Goal: Transaction & Acquisition: Subscribe to service/newsletter

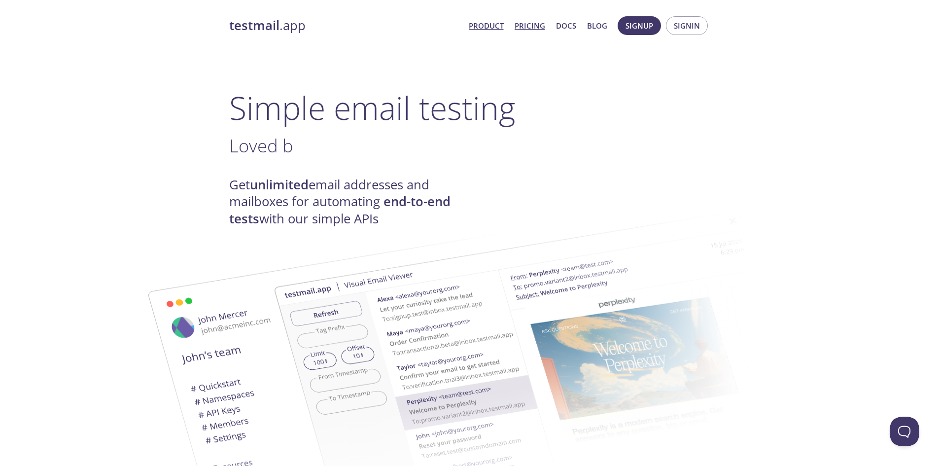
click at [525, 27] on link "Pricing" at bounding box center [530, 25] width 31 height 13
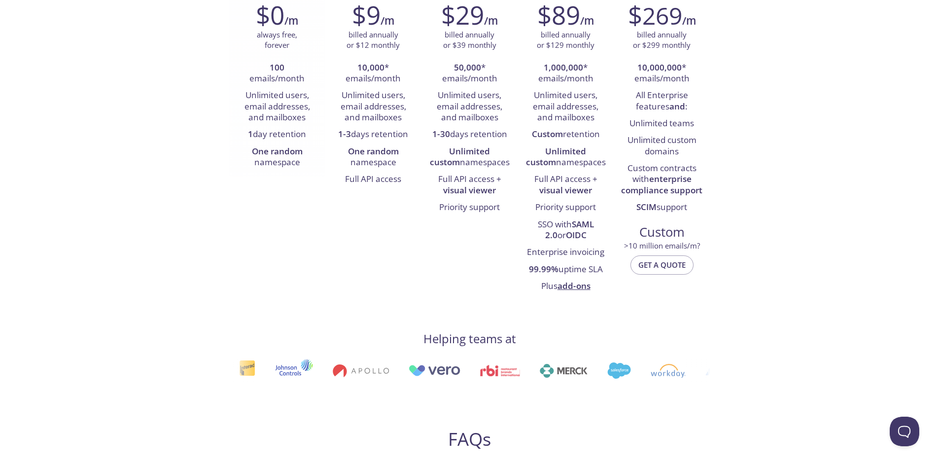
scroll to position [197, 0]
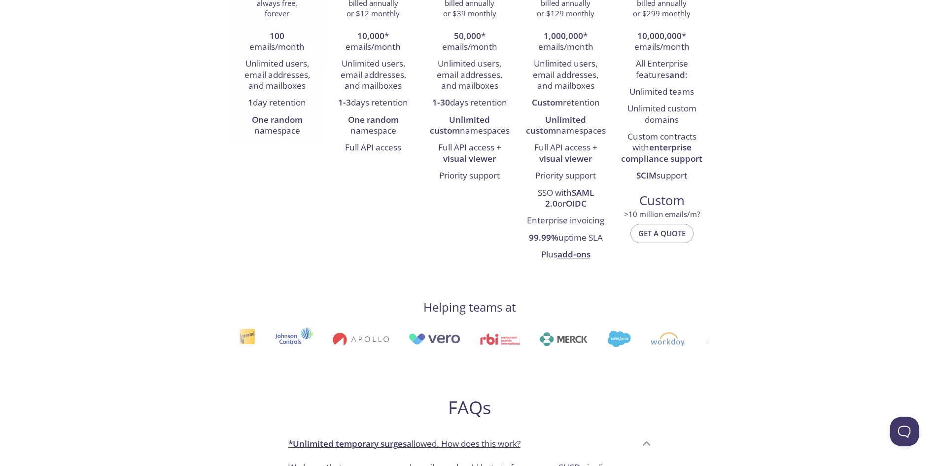
click at [277, 119] on strong "One random" at bounding box center [277, 119] width 51 height 11
click at [276, 127] on li "One random namespace" at bounding box center [277, 126] width 81 height 28
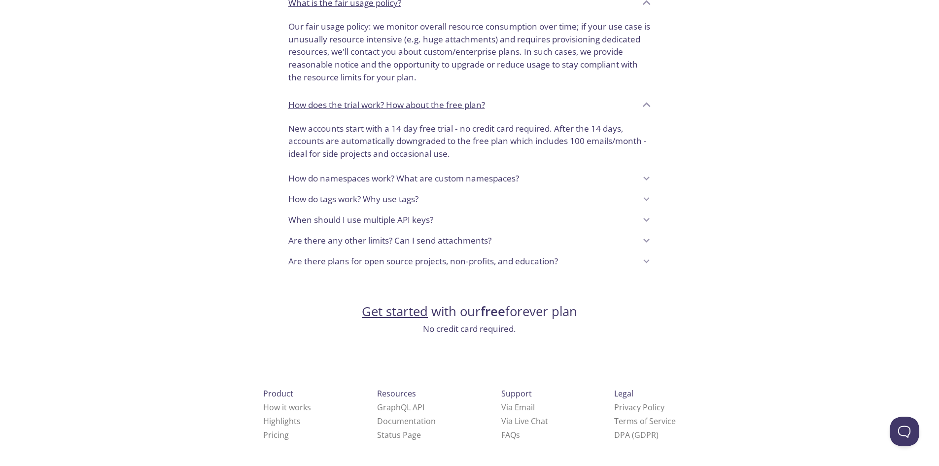
scroll to position [743, 0]
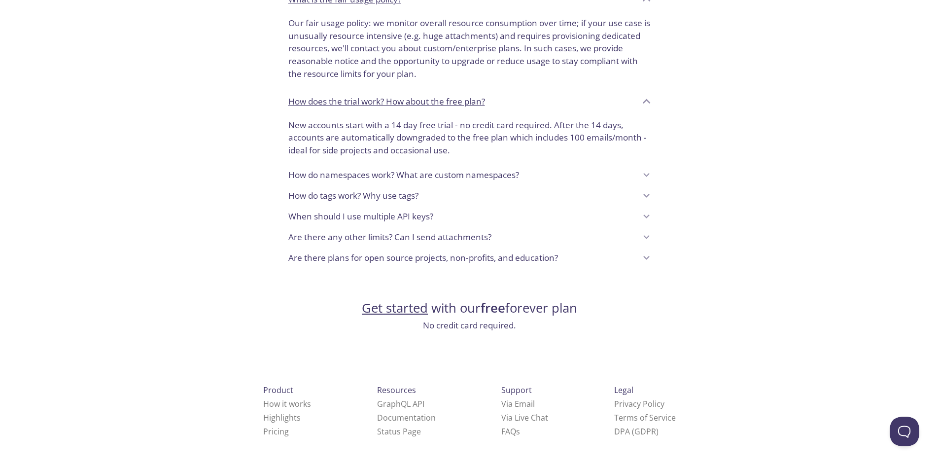
click at [410, 305] on link "Get started" at bounding box center [395, 307] width 66 height 17
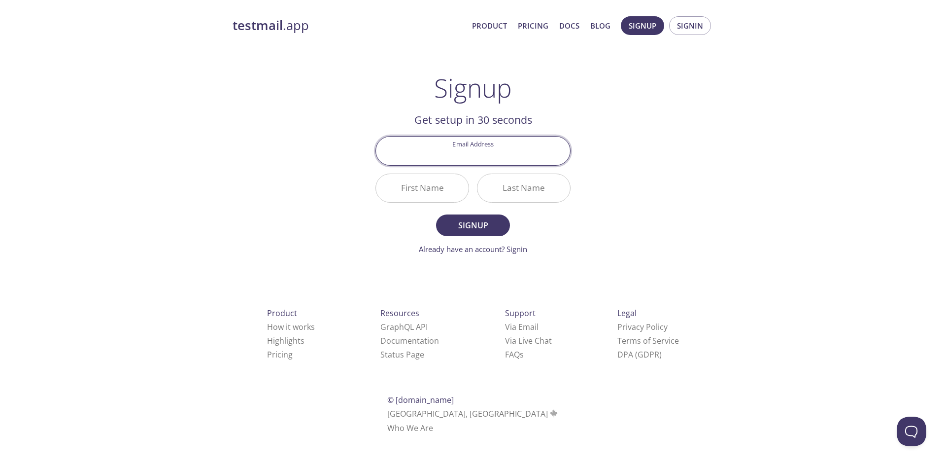
click at [475, 157] on input "Email Address" at bounding box center [473, 151] width 194 height 28
type input "[EMAIL_ADDRESS][DOMAIN_NAME]"
click at [452, 188] on input "First Name" at bounding box center [422, 188] width 93 height 28
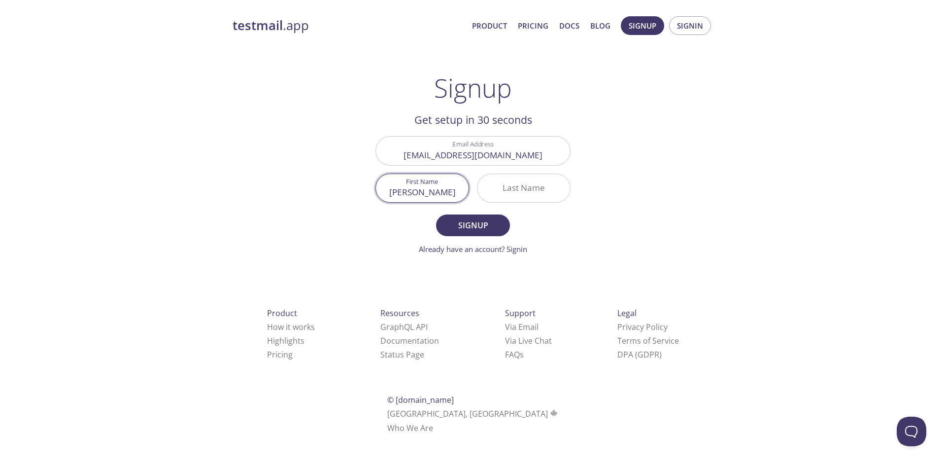
type input "[PERSON_NAME]"
click at [555, 191] on input "Last Name" at bounding box center [524, 188] width 93 height 28
type input "deGast"
click at [476, 224] on span "Signup" at bounding box center [473, 225] width 52 height 14
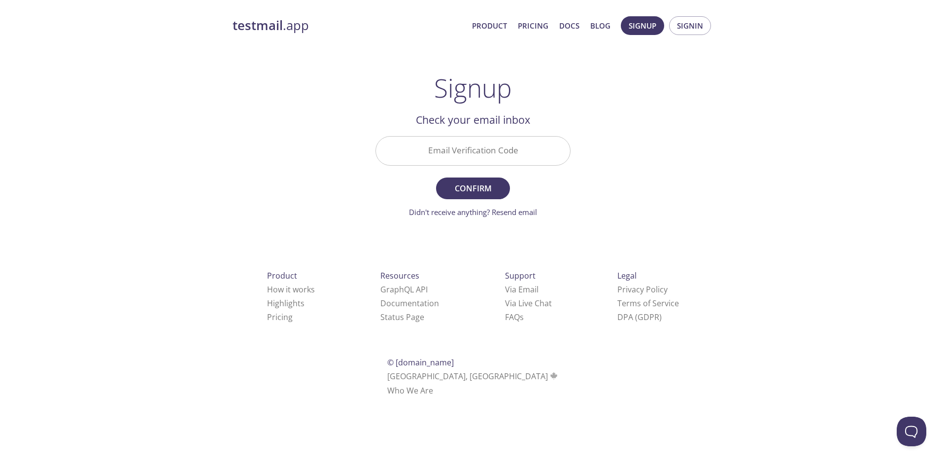
click at [443, 151] on input "Email Verification Code" at bounding box center [473, 151] width 194 height 28
paste input "U2NS25H"
type input "U2NS25H"
click at [467, 191] on span "Confirm" at bounding box center [473, 188] width 52 height 14
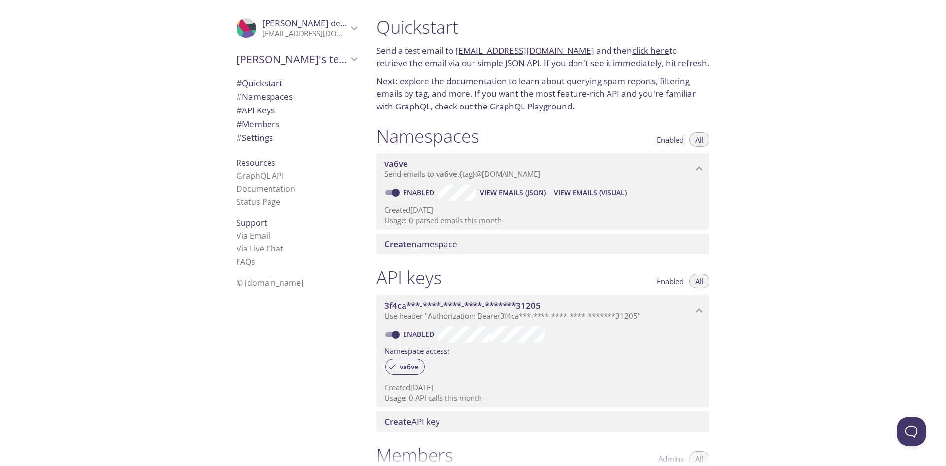
click at [699, 140] on span "All" at bounding box center [700, 140] width 8 height 0
click at [667, 145] on button "Enabled" at bounding box center [670, 139] width 39 height 15
click at [698, 140] on span "All" at bounding box center [700, 140] width 8 height 0
click at [493, 244] on span "Create namespace" at bounding box center [544, 244] width 321 height 11
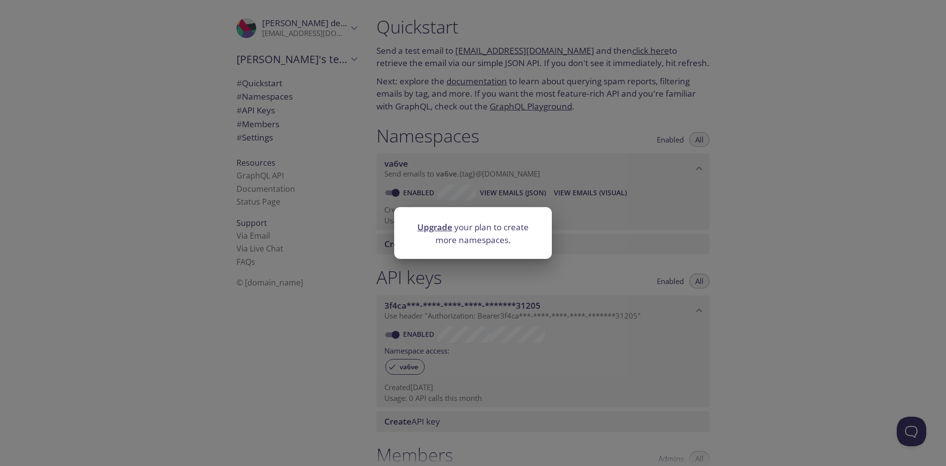
click at [574, 249] on div "Upgrade your plan to create more namespaces." at bounding box center [473, 233] width 946 height 466
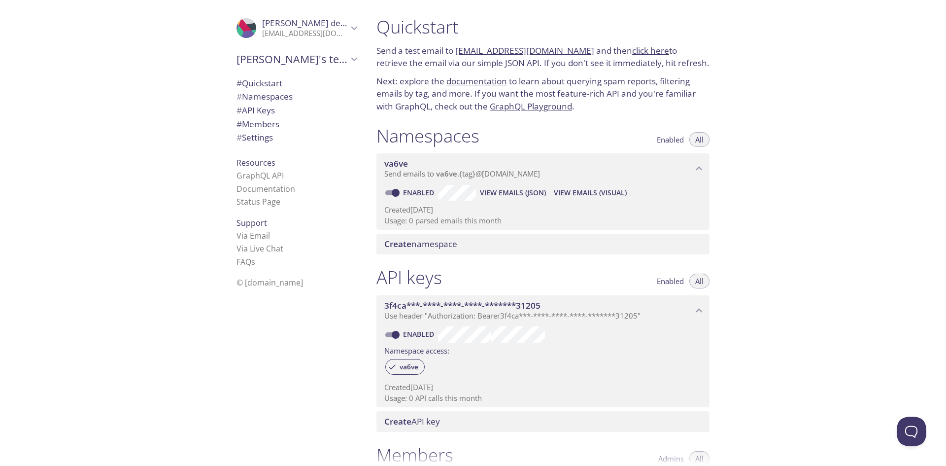
click at [577, 194] on span "View Emails (Visual)" at bounding box center [590, 193] width 73 height 12
